Goal: Check status: Verify the current state of an ongoing process or item

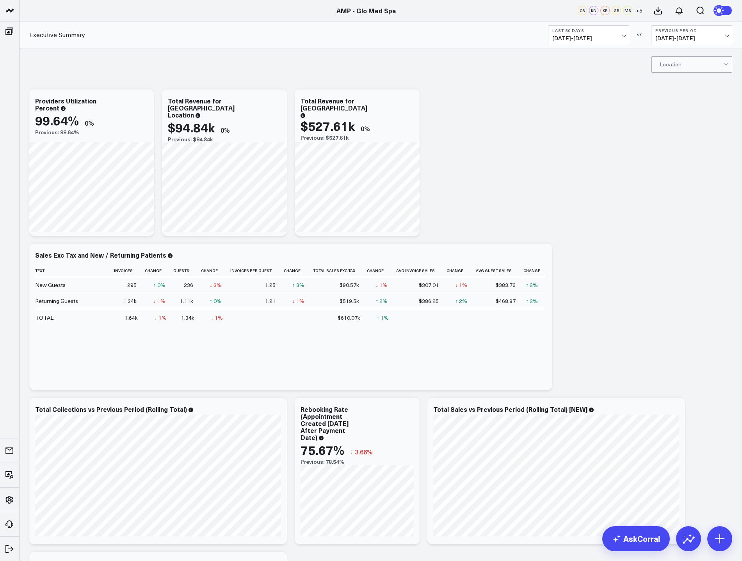
click at [618, 37] on span "[DATE] - [DATE]" at bounding box center [588, 38] width 73 height 6
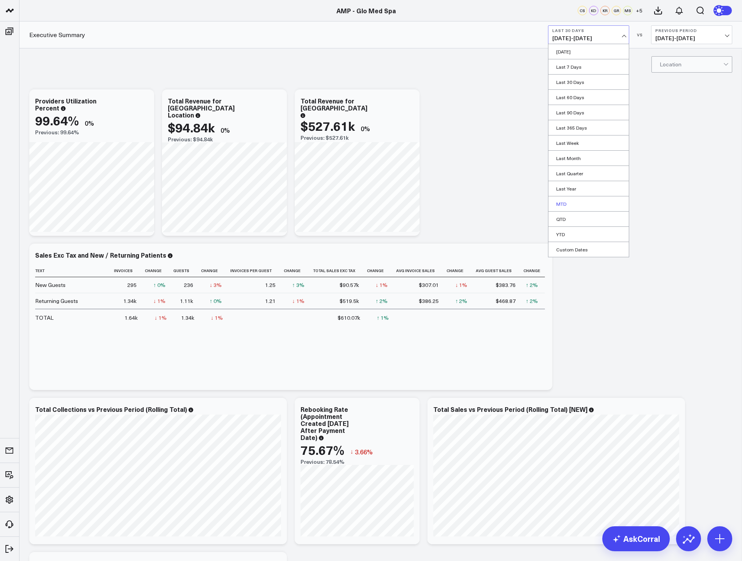
click at [584, 206] on link "MTD" at bounding box center [589, 203] width 80 height 15
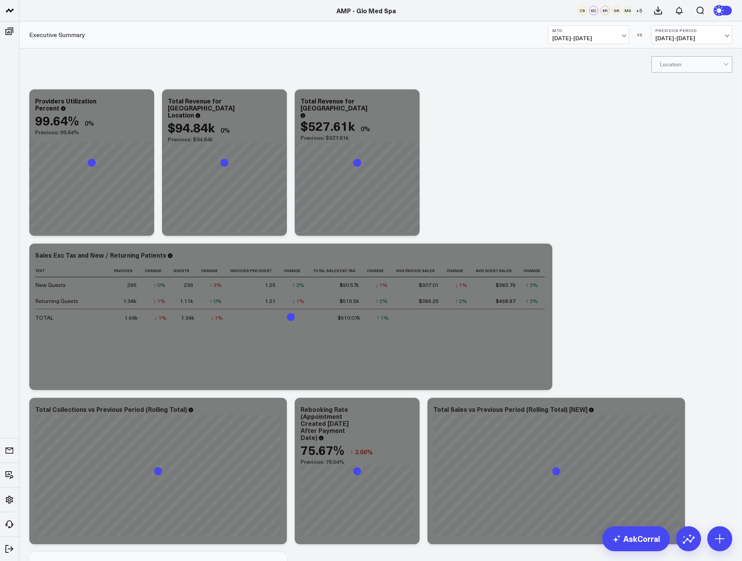
click at [701, 39] on span "[DATE] - [DATE]" at bounding box center [692, 38] width 73 height 6
click at [677, 83] on link "YoY" at bounding box center [692, 82] width 80 height 15
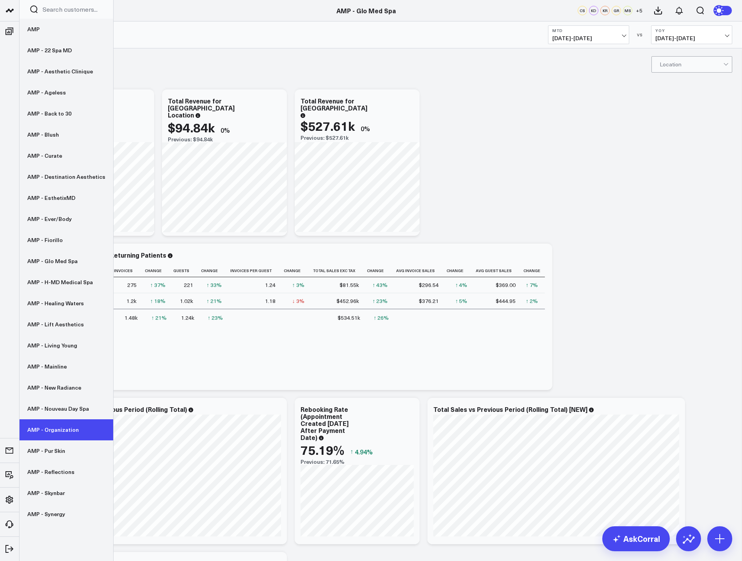
click at [51, 434] on link "AMP - Organization" at bounding box center [67, 429] width 94 height 21
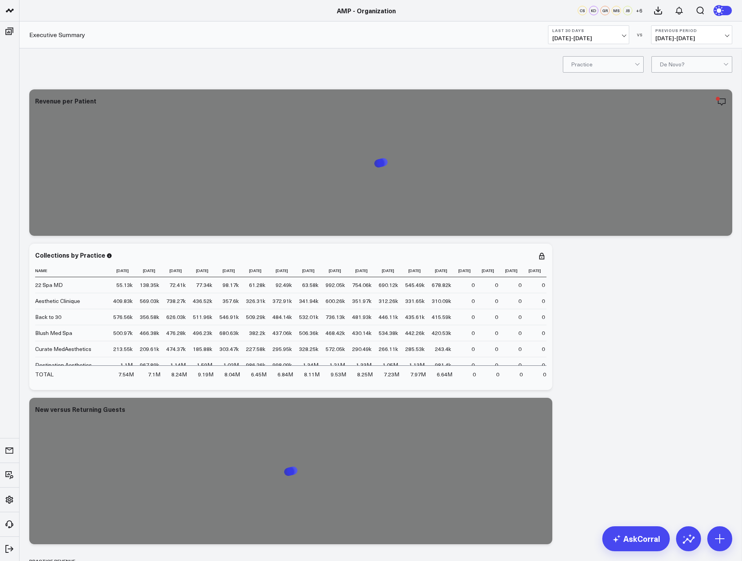
click at [600, 35] on span "[DATE] - [DATE]" at bounding box center [588, 38] width 73 height 6
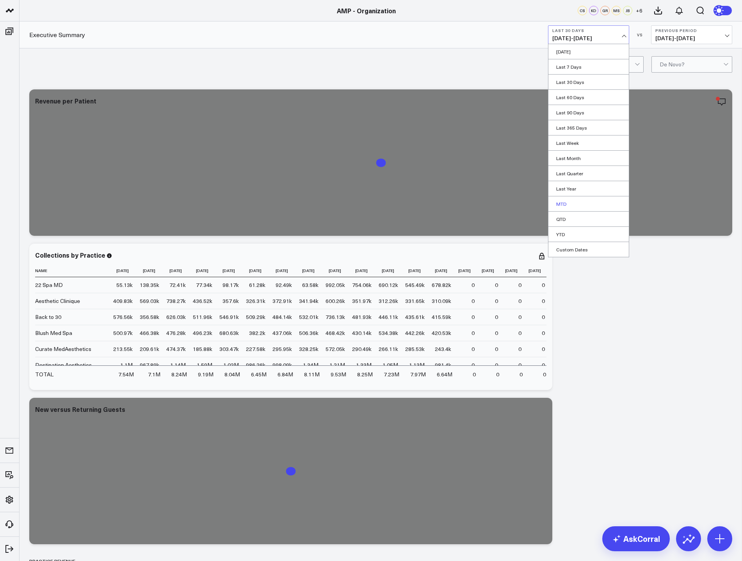
click at [577, 205] on link "MTD" at bounding box center [589, 203] width 80 height 15
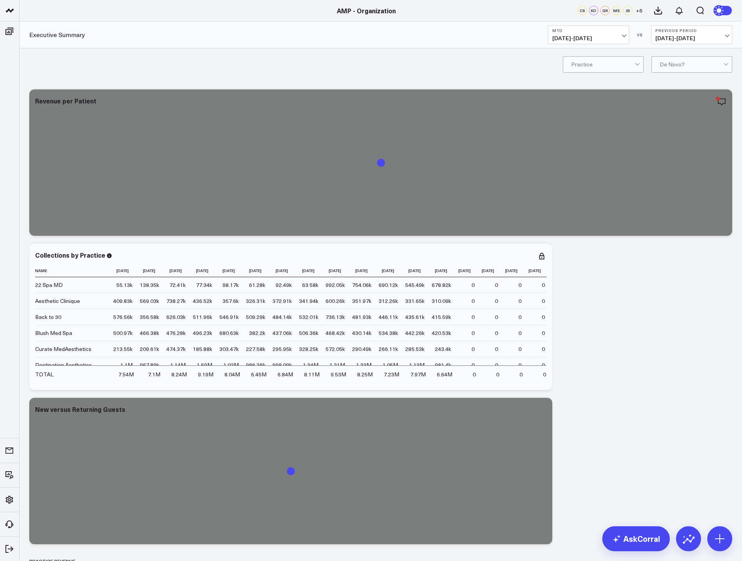
click at [685, 39] on span "[DATE] - [DATE]" at bounding box center [692, 38] width 73 height 6
click at [671, 84] on link "YoY" at bounding box center [692, 82] width 80 height 15
